Goal: Information Seeking & Learning: Understand process/instructions

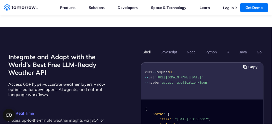
scroll to position [450, 0]
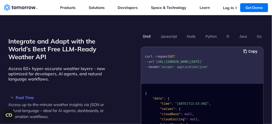
click at [157, 61] on span "'[URL][DOMAIN_NAME][DATE]'" at bounding box center [178, 62] width 49 height 4
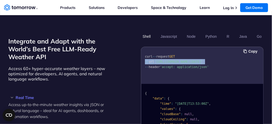
drag, startPoint x: 157, startPoint y: 61, endPoint x: 181, endPoint y: 63, distance: 24.2
click at [181, 63] on span "'[URL][DOMAIN_NAME][DATE]'" at bounding box center [178, 62] width 49 height 4
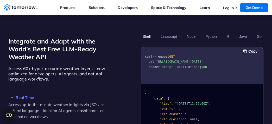
click at [157, 60] on span "'[URL][DOMAIN_NAME][DATE]'" at bounding box center [178, 62] width 49 height 4
drag, startPoint x: 157, startPoint y: 60, endPoint x: 190, endPoint y: 64, distance: 33.3
click at [190, 64] on pre "curl -- request GET -- url '[URL][DOMAIN_NAME][DATE]' -- header 'accept: applic…" at bounding box center [202, 61] width 122 height 24
copy span "[URL][DOMAIN_NAME][DATE]'"
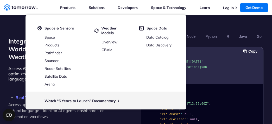
click at [222, 65] on pre "curl -- request GET -- url '[URL][DOMAIN_NAME][DATE]' -- header 'accept: applic…" at bounding box center [202, 61] width 122 height 24
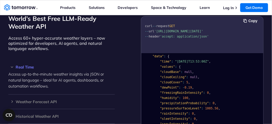
scroll to position [12, 0]
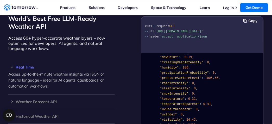
scroll to position [42, 0]
click at [161, 97] on span ""temperature"" at bounding box center [172, 99] width 24 height 4
click at [163, 97] on span ""temperature"" at bounding box center [172, 99] width 24 height 4
copy span "temperature"
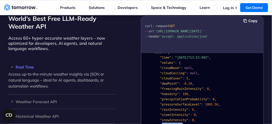
scroll to position [26, 0]
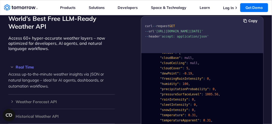
click at [161, 82] on span ""humidity"" at bounding box center [169, 84] width 19 height 4
drag, startPoint x: 161, startPoint y: 82, endPoint x: 164, endPoint y: 83, distance: 3.1
click at [164, 83] on span ""humidity"" at bounding box center [169, 84] width 19 height 4
copy span "humidity"
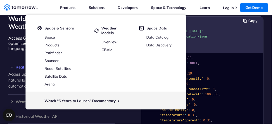
click at [203, 38] on span "'accept: application/json'" at bounding box center [184, 37] width 49 height 4
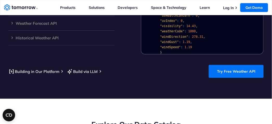
scroll to position [59, 0]
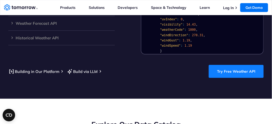
click at [221, 68] on link "Try Free Weather API" at bounding box center [236, 71] width 55 height 13
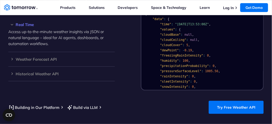
scroll to position [0, 0]
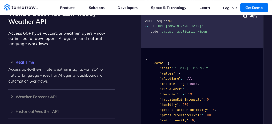
scroll to position [479, 0]
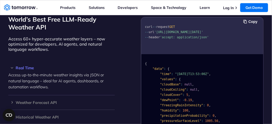
click at [157, 31] on span "'[URL][DOMAIN_NAME][DATE]'" at bounding box center [178, 32] width 49 height 4
drag, startPoint x: 157, startPoint y: 31, endPoint x: 189, endPoint y: 36, distance: 32.6
click at [189, 34] on span "'[URL][DOMAIN_NAME][DATE]'" at bounding box center [178, 32] width 49 height 4
copy span "https://api.tomorrow.io/v4/weather/realtime?location=toronto&apikey=XXX"
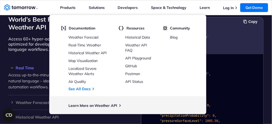
click at [234, 54] on div "{ "data" : { "time" : "2023-02-14T13:53:00Z" , "values" : { "cloudBase" : null …" at bounding box center [202, 93] width 122 height 79
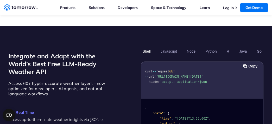
scroll to position [435, 0]
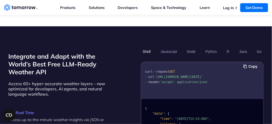
click at [157, 75] on span "'[URL][DOMAIN_NAME][DATE]'" at bounding box center [178, 77] width 49 height 4
drag, startPoint x: 157, startPoint y: 75, endPoint x: 196, endPoint y: 74, distance: 39.3
click at [196, 75] on span "'[URL][DOMAIN_NAME][DATE]'" at bounding box center [178, 77] width 49 height 4
click at [203, 75] on span "'[URL][DOMAIN_NAME][DATE]'" at bounding box center [178, 77] width 49 height 4
click at [156, 75] on span "'[URL][DOMAIN_NAME][DATE]'" at bounding box center [178, 77] width 49 height 4
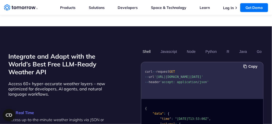
drag, startPoint x: 156, startPoint y: 74, endPoint x: 209, endPoint y: 75, distance: 52.8
click at [203, 75] on span "'[URL][DOMAIN_NAME][DATE]'" at bounding box center [178, 77] width 49 height 4
copy span "https://api.tomorrow.io/v4/weather"
